Goal: Communication & Community: Connect with others

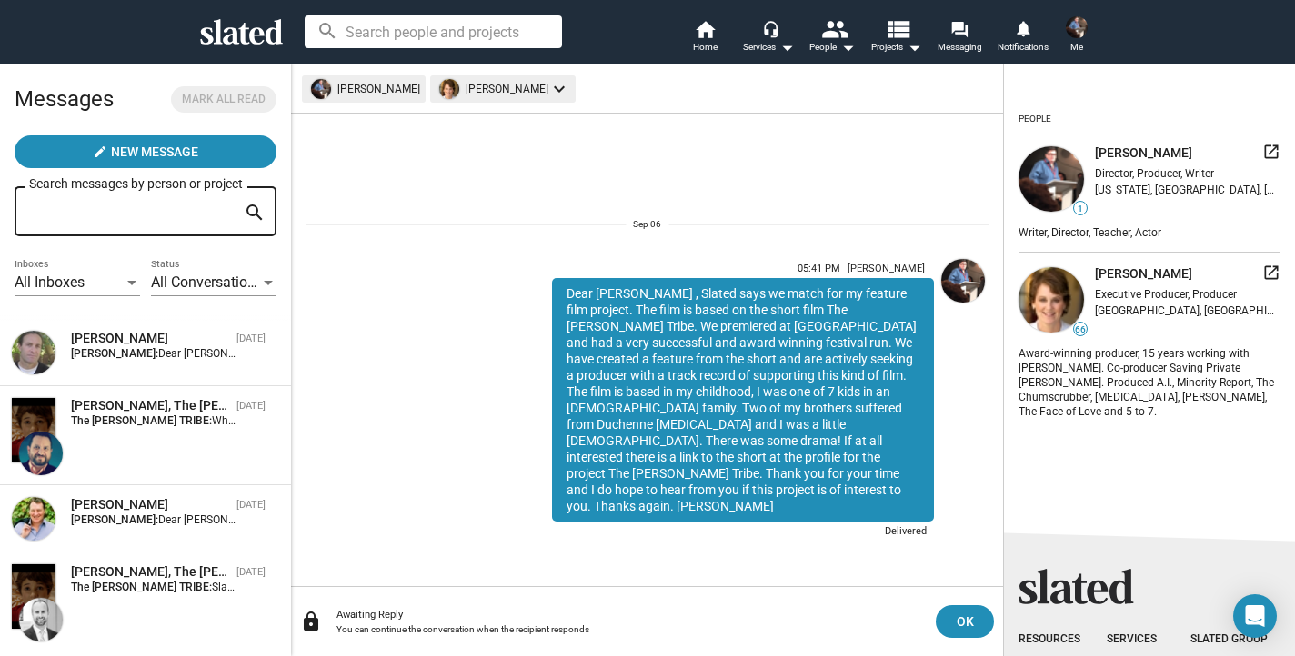
scroll to position [384, 0]
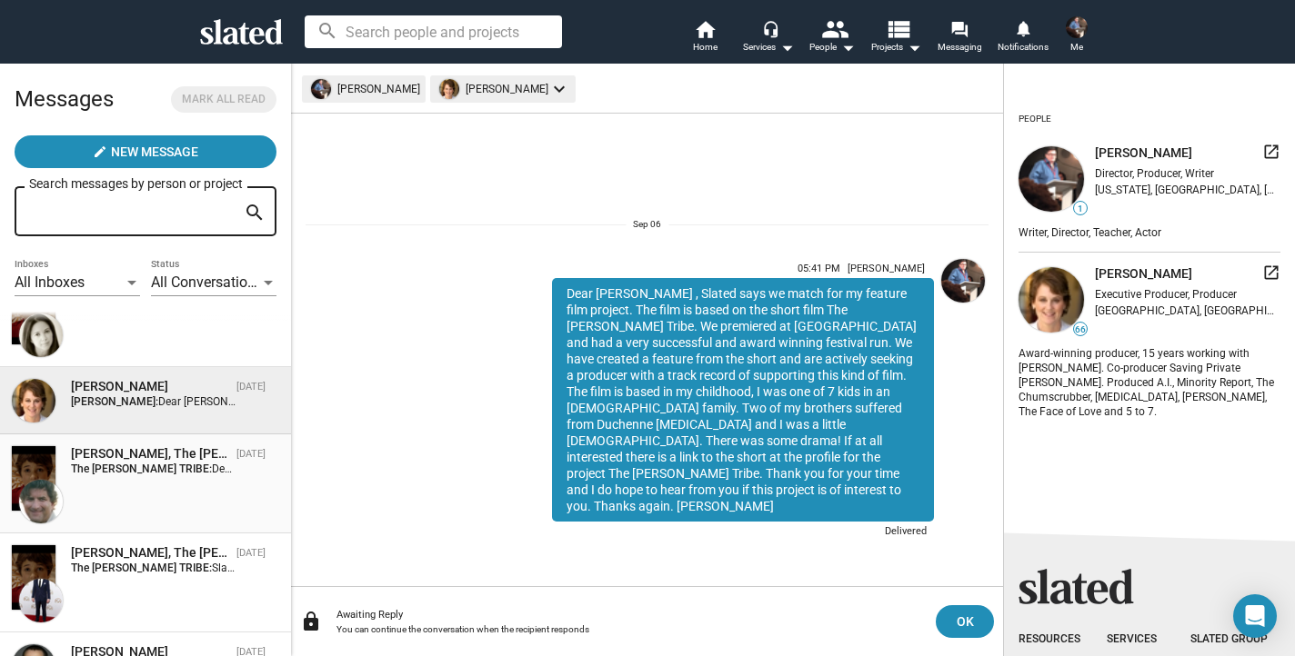
click at [143, 445] on div "[PERSON_NAME], The [PERSON_NAME] TRIBE" at bounding box center [150, 453] width 158 height 17
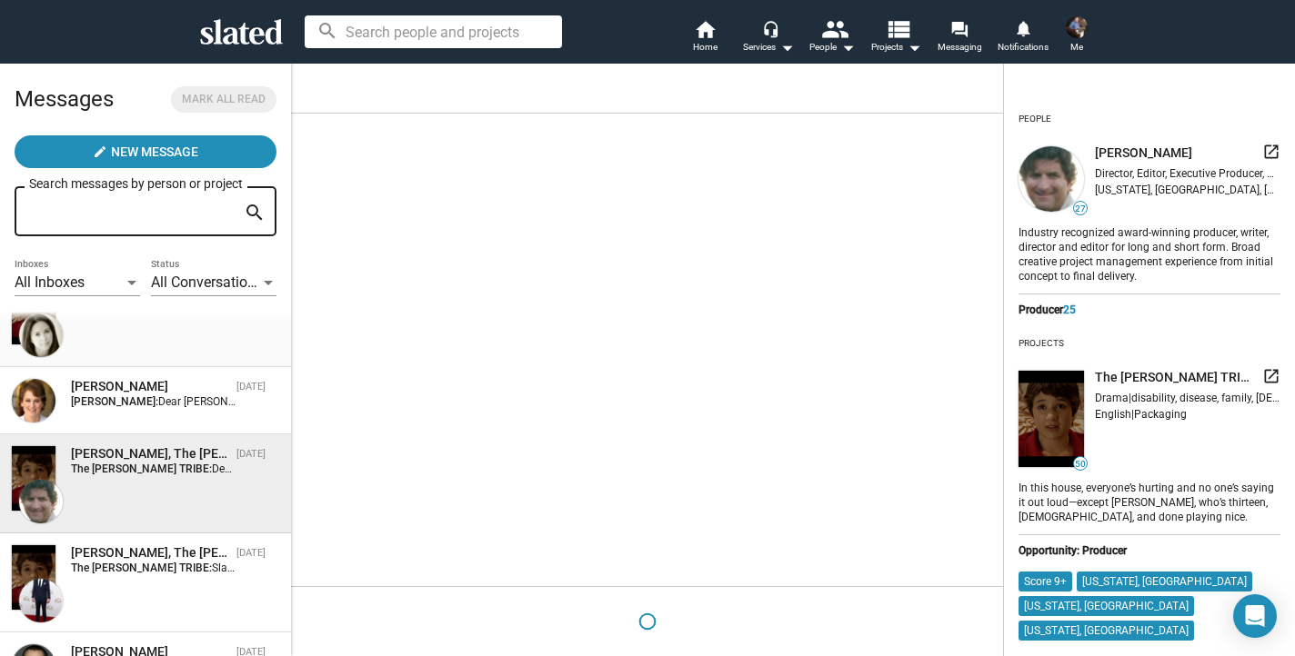
click at [157, 332] on div "[PERSON_NAME], The [PERSON_NAME] TRIBE [DATE] The [PERSON_NAME] TRIBE: Slated s…" at bounding box center [145, 317] width 269 height 77
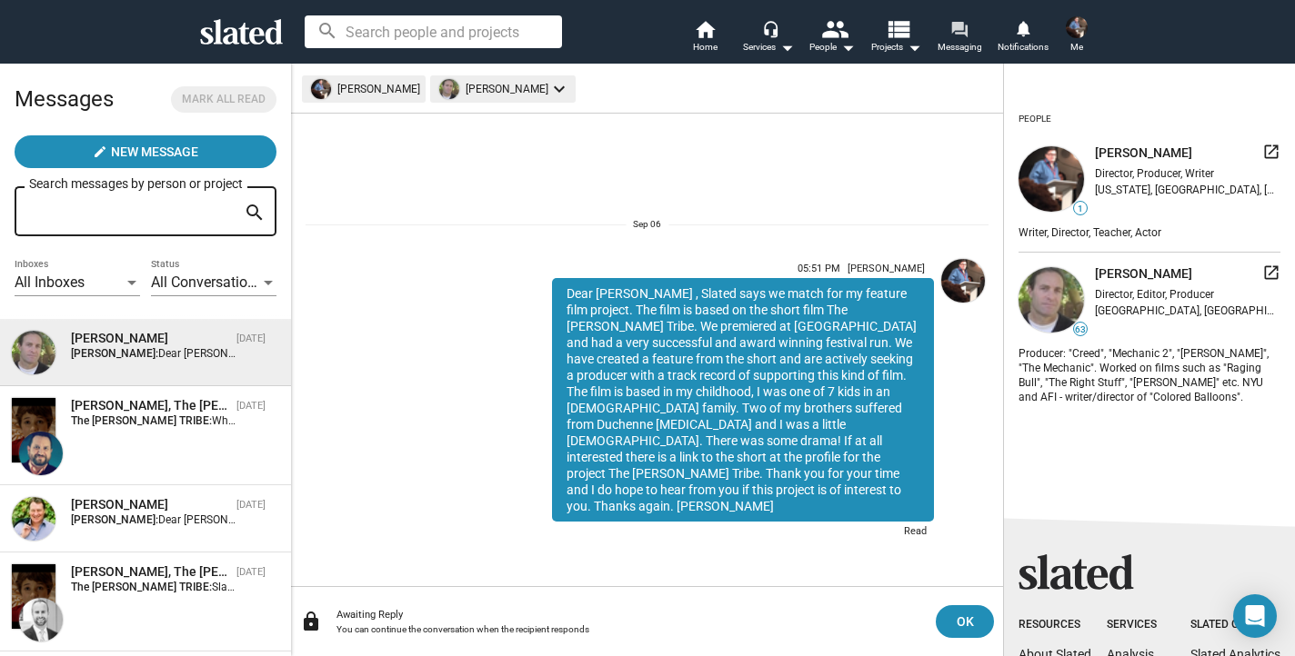
click at [952, 41] on span "Messaging" at bounding box center [959, 47] width 45 height 22
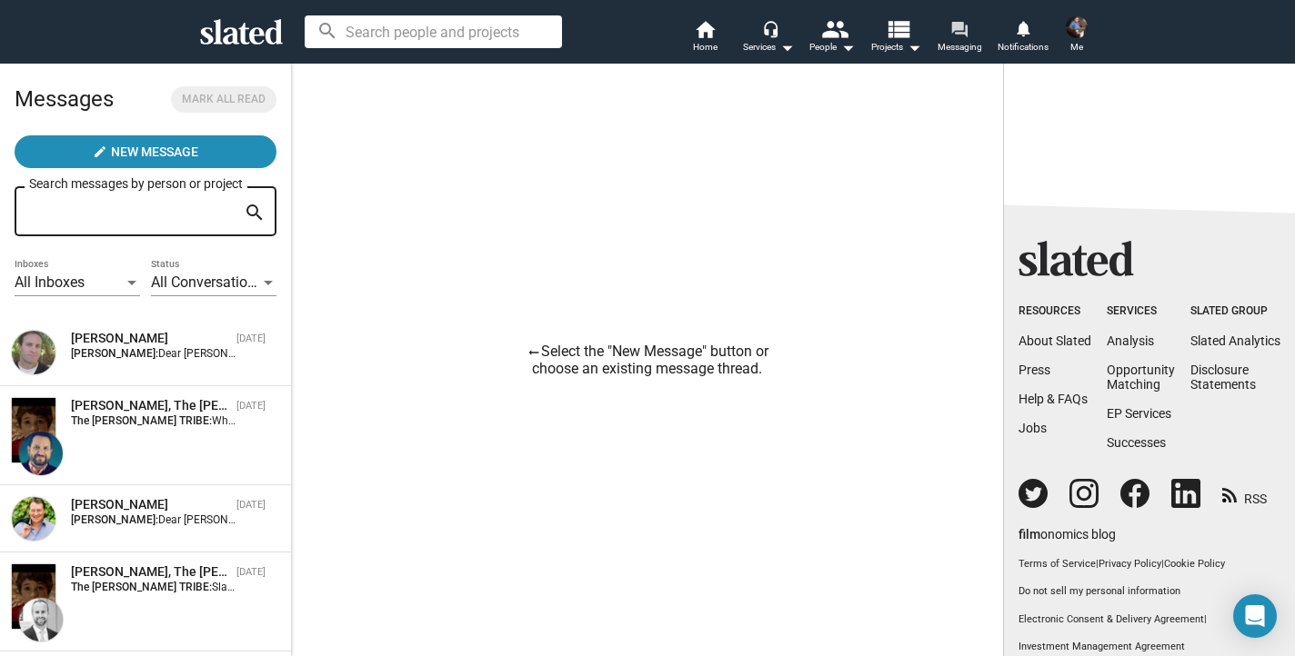
click at [964, 22] on mat-icon "forum" at bounding box center [958, 28] width 17 height 17
